Goal: Download file/media

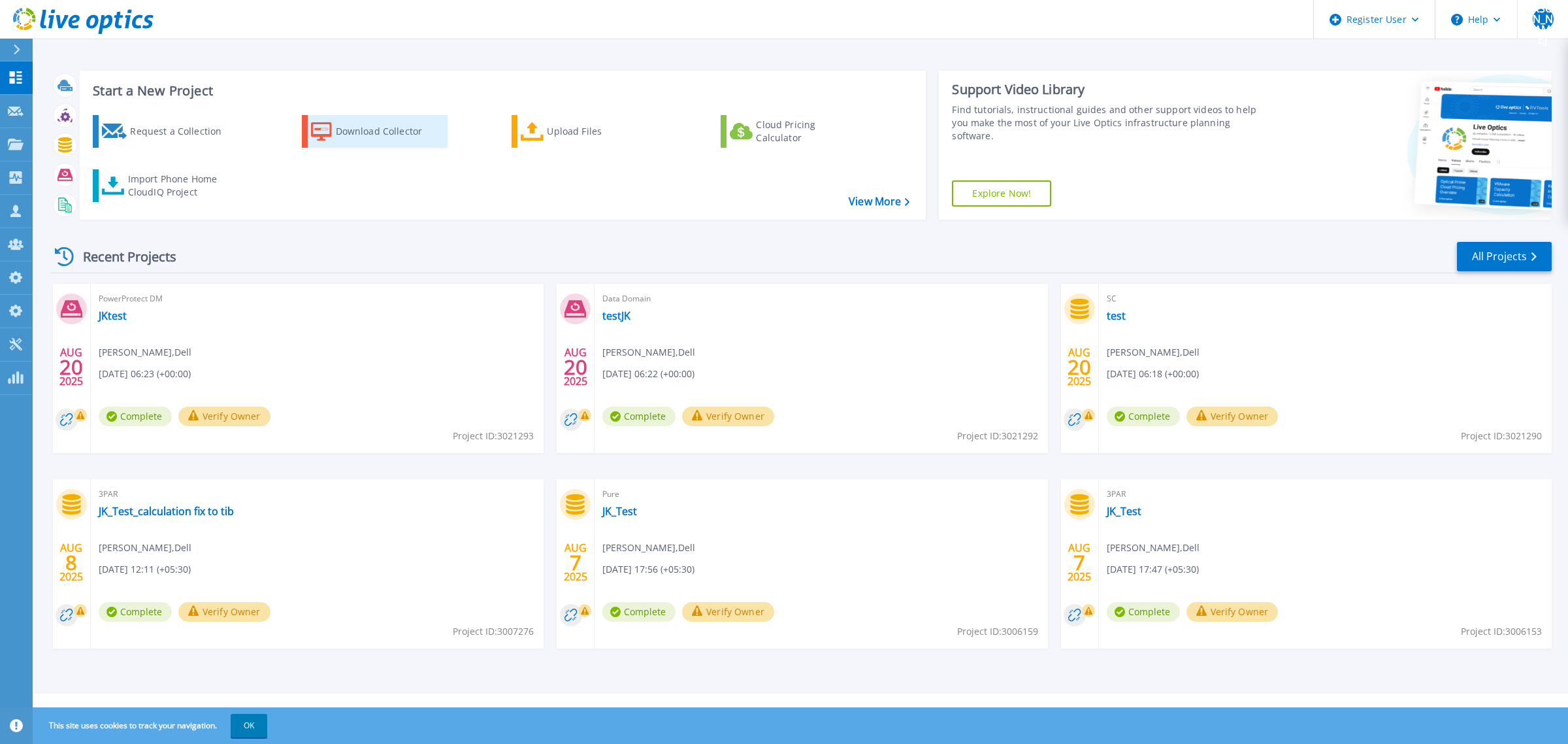
click at [385, 141] on div "Download Collector" at bounding box center [388, 131] width 104 height 26
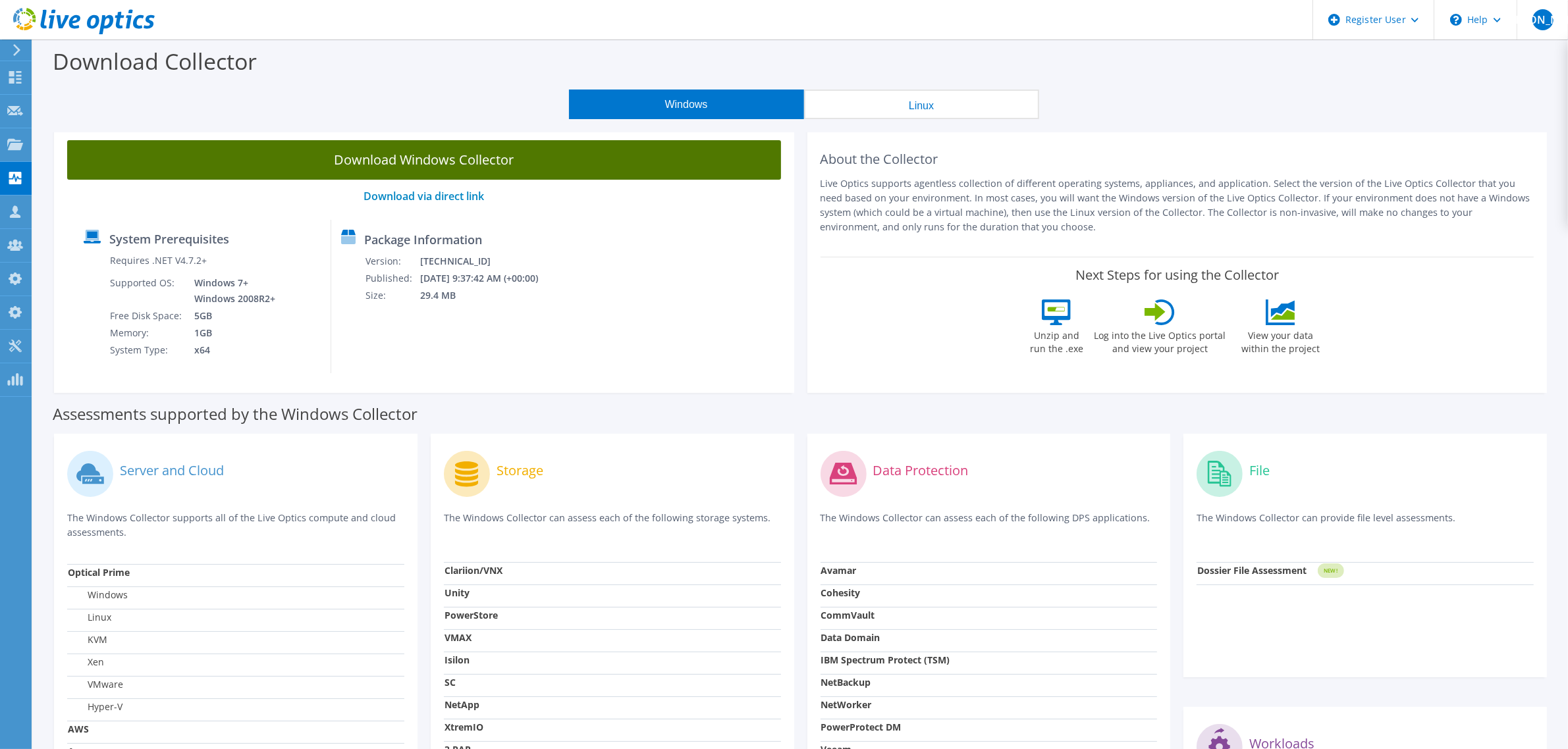
click at [463, 172] on link "Download Windows Collector" at bounding box center [424, 160] width 714 height 39
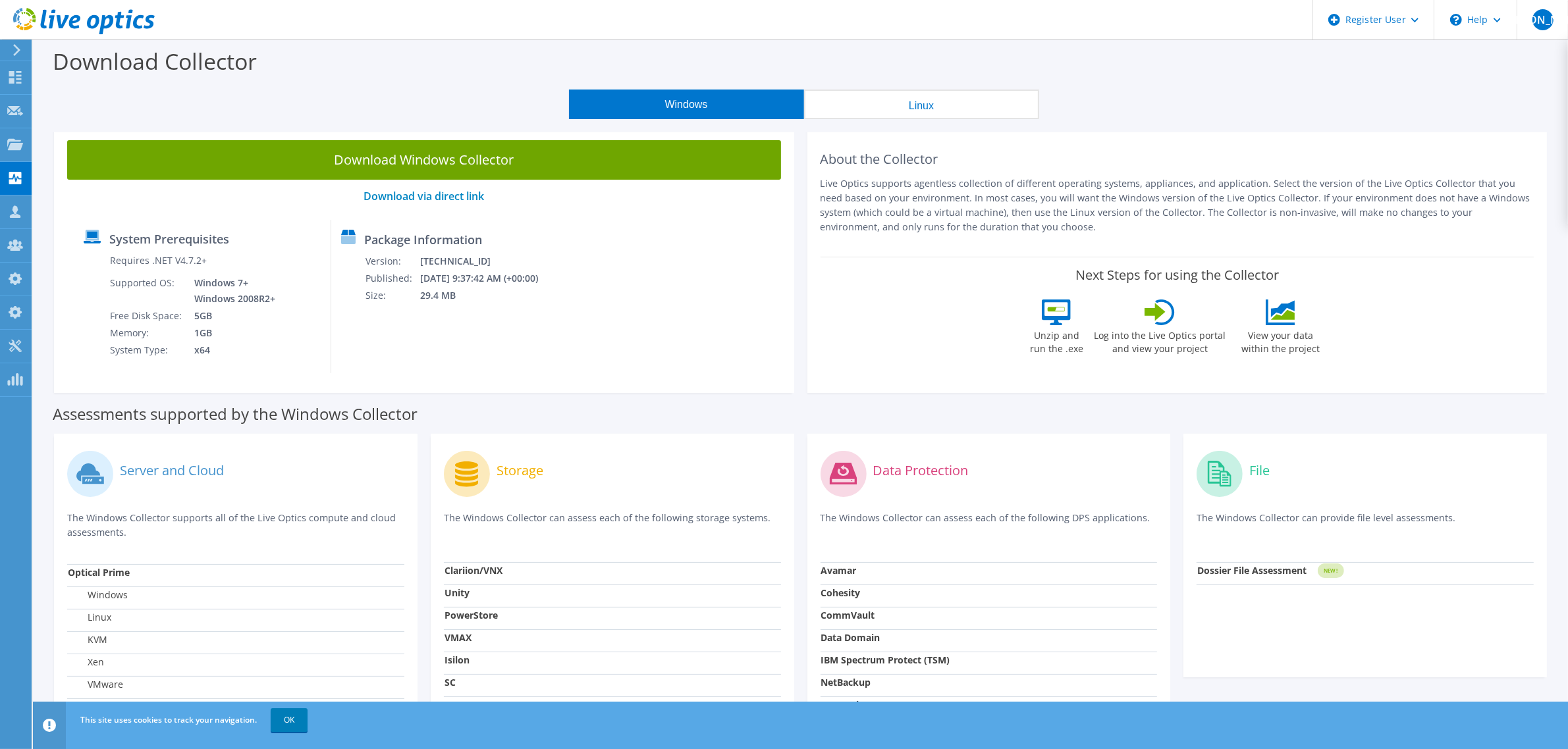
click at [1547, 92] on div "Windows Linux" at bounding box center [804, 104] width 1515 height 30
